Goal: Information Seeking & Learning: Learn about a topic

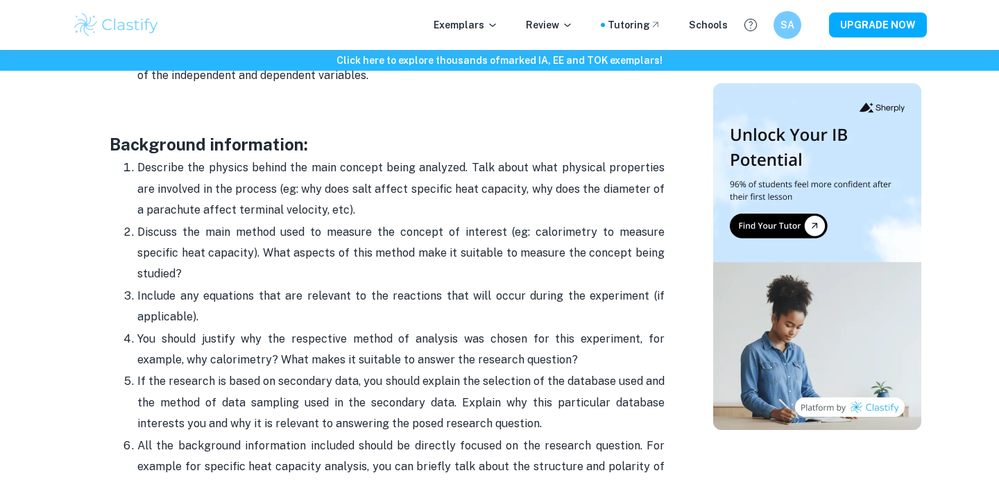
scroll to position [1456, 0]
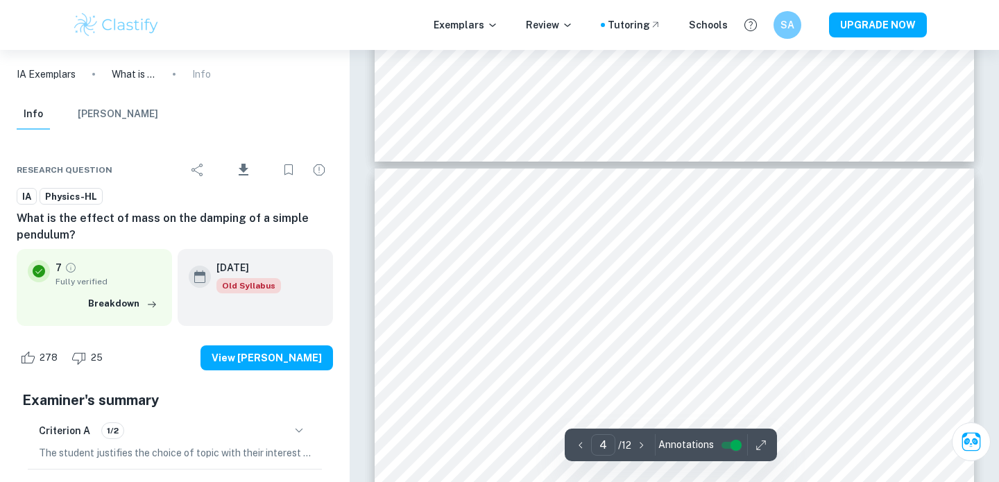
scroll to position [2316, 0]
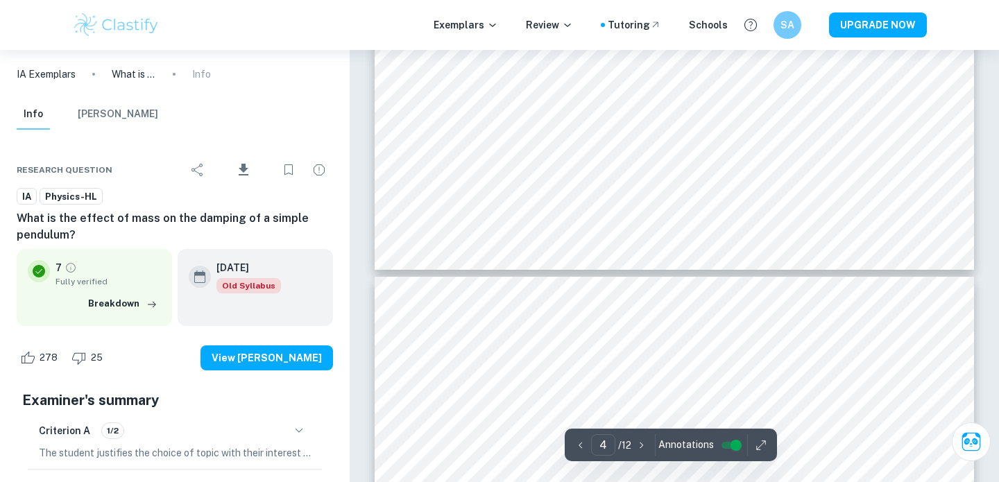
type input "3"
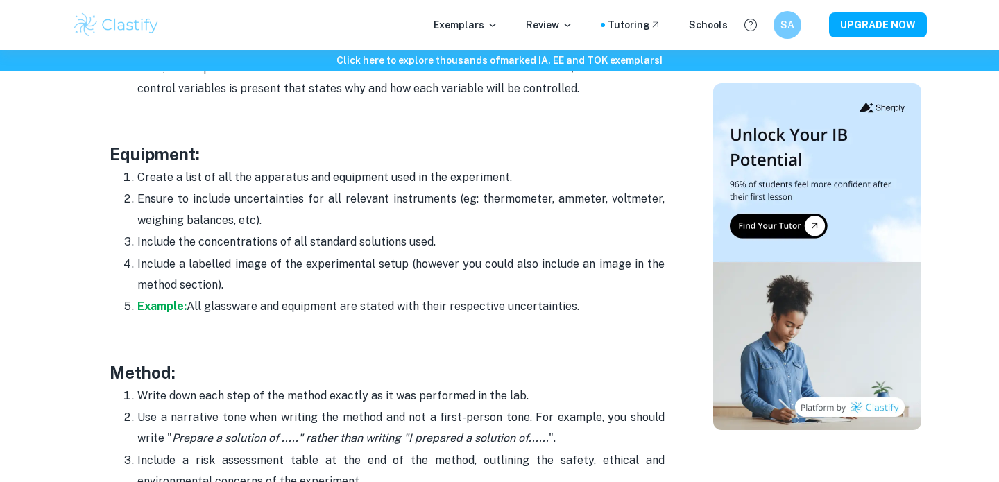
scroll to position [2592, 0]
